Goal: Find contact information: Obtain details needed to contact an individual or organization

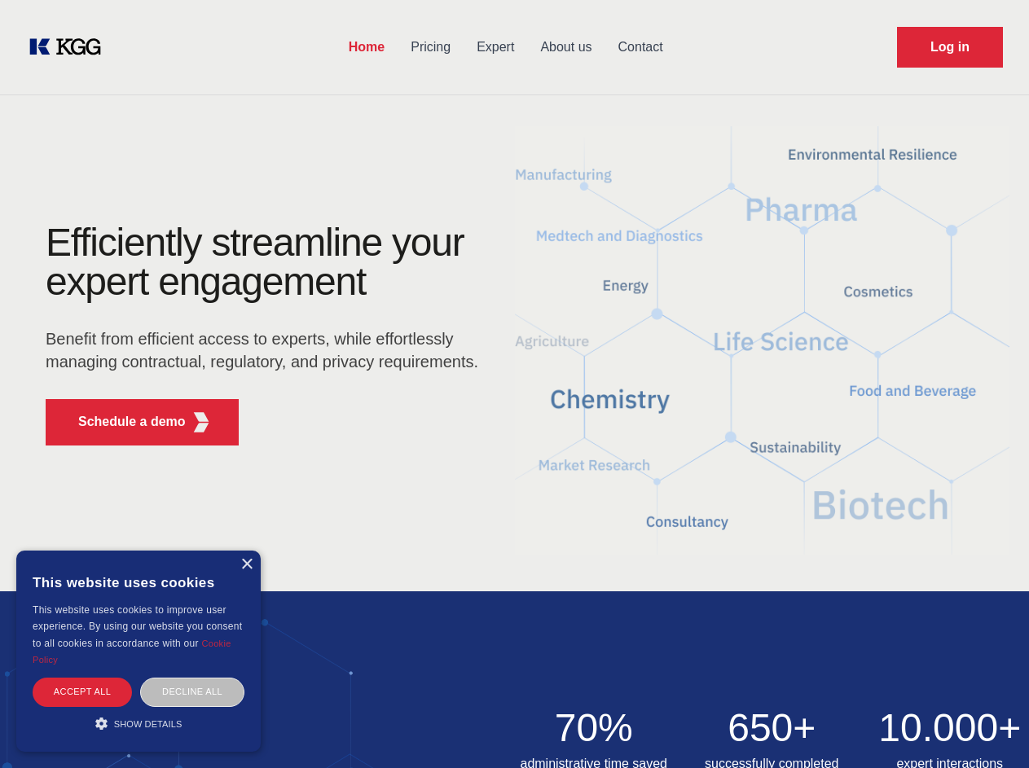
click at [514, 384] on div "Efficiently streamline your expert engagement Benefit from efficient access to …" at bounding box center [267, 340] width 495 height 235
click at [122, 422] on p "Schedule a demo" at bounding box center [132, 422] width 108 height 20
click at [246, 564] on div "×" at bounding box center [246, 565] width 12 height 12
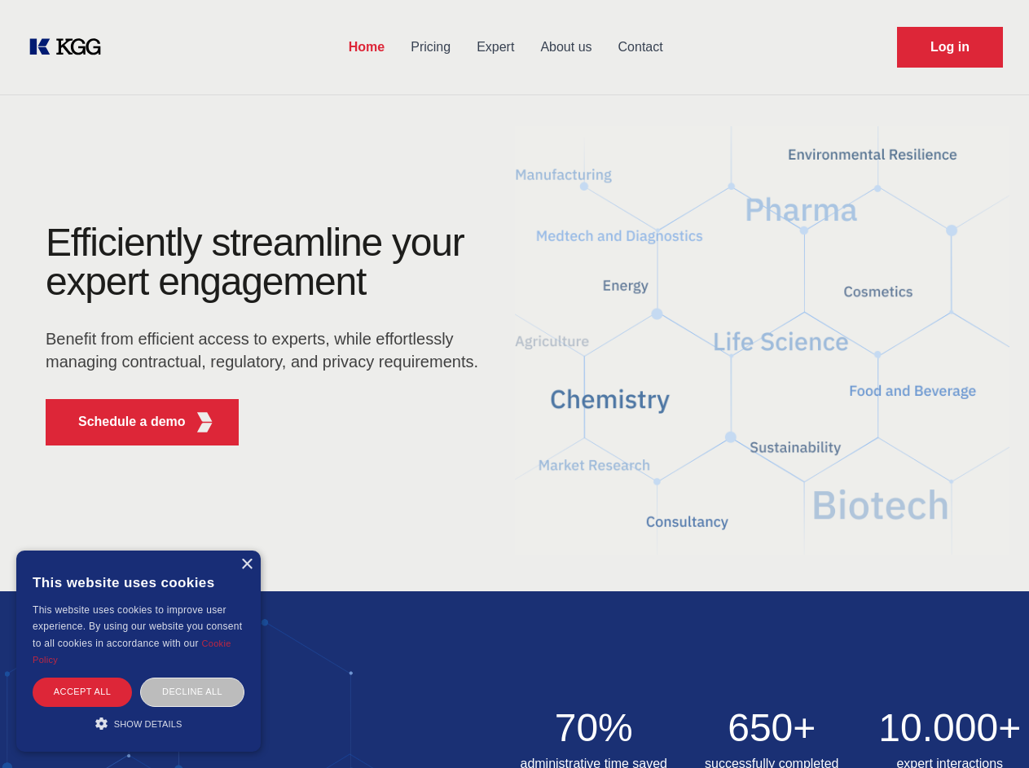
click at [82, 691] on div "Accept all" at bounding box center [82, 692] width 99 height 29
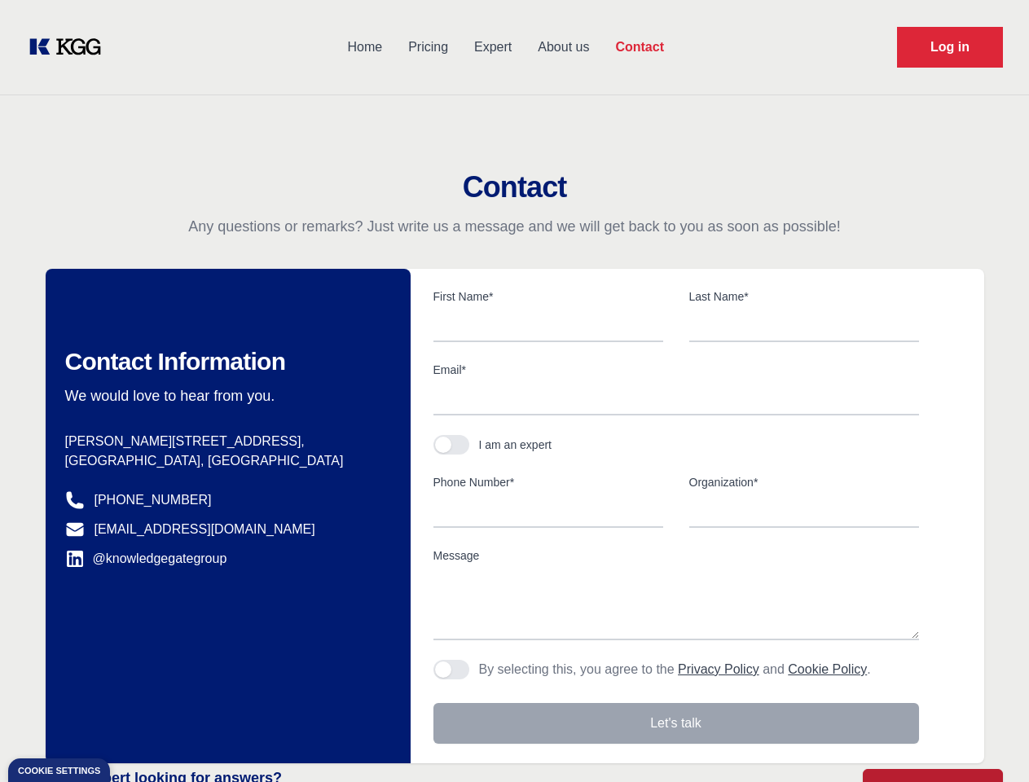
click at [192, 691] on div "Contact Information We would love to hear from you. Postal address [PERSON_NAME…" at bounding box center [228, 516] width 365 height 494
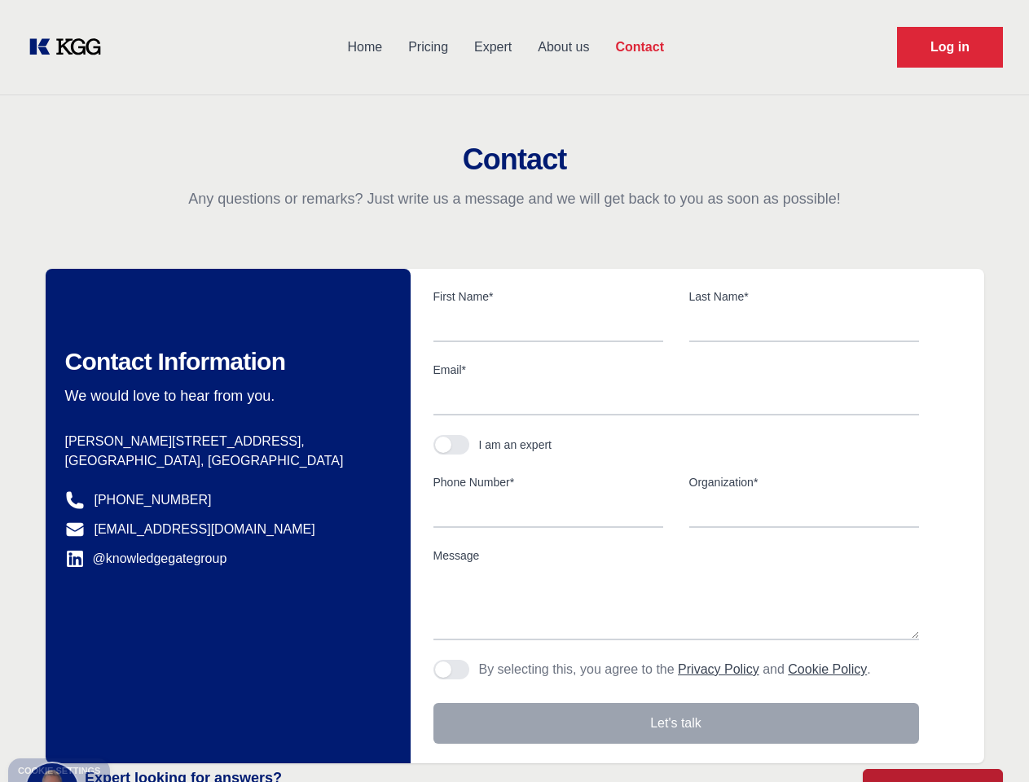
click at [138, 723] on main "Contact Any questions or remarks? Just write us a message and we will get back …" at bounding box center [514, 424] width 1029 height 848
